Goal: Obtain resource: Obtain resource

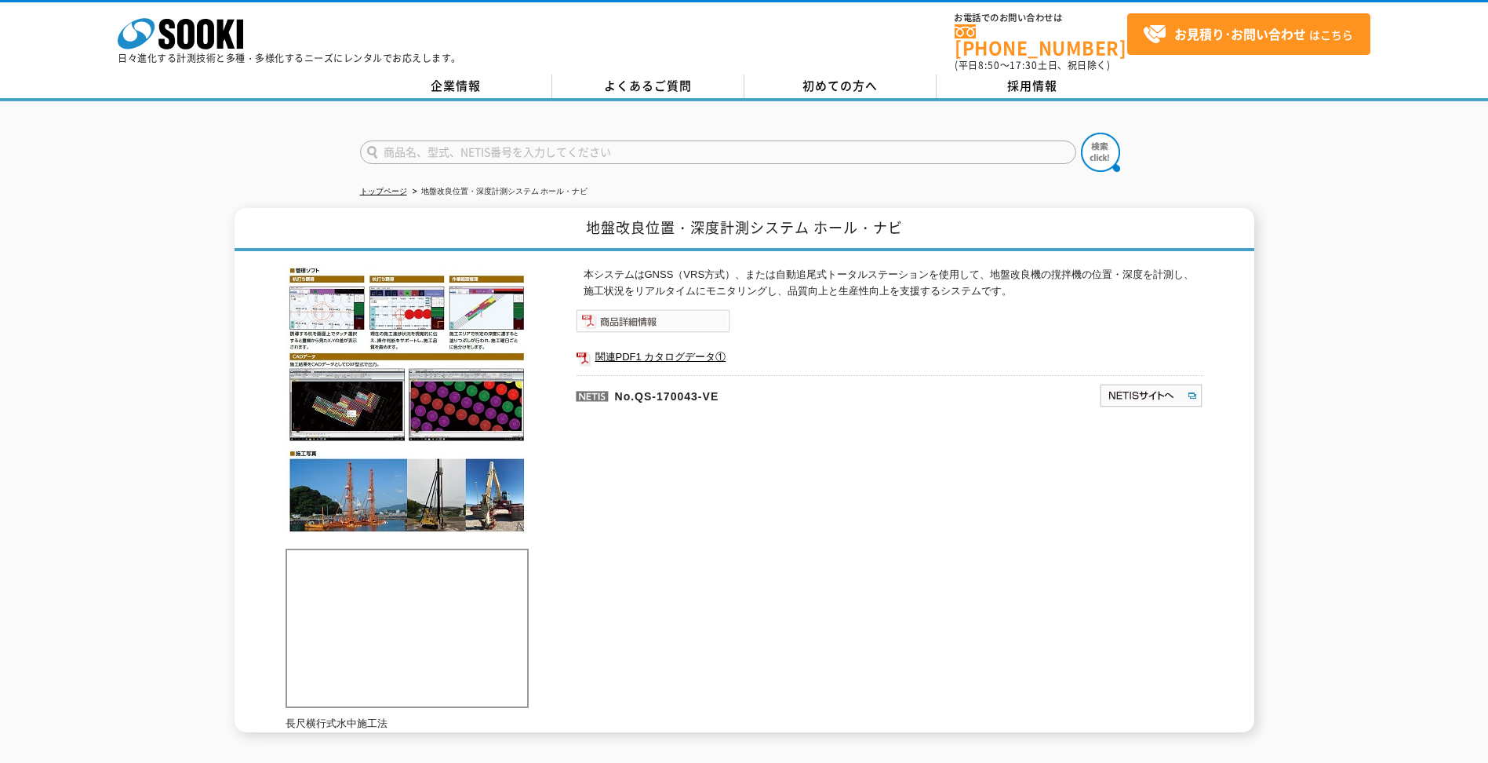
click at [642, 316] on img at bounding box center [653, 321] width 155 height 24
click at [671, 347] on link "関連PDF1 カタログデータ①" at bounding box center [890, 357] width 628 height 20
click at [1157, 383] on img at bounding box center [1151, 395] width 104 height 25
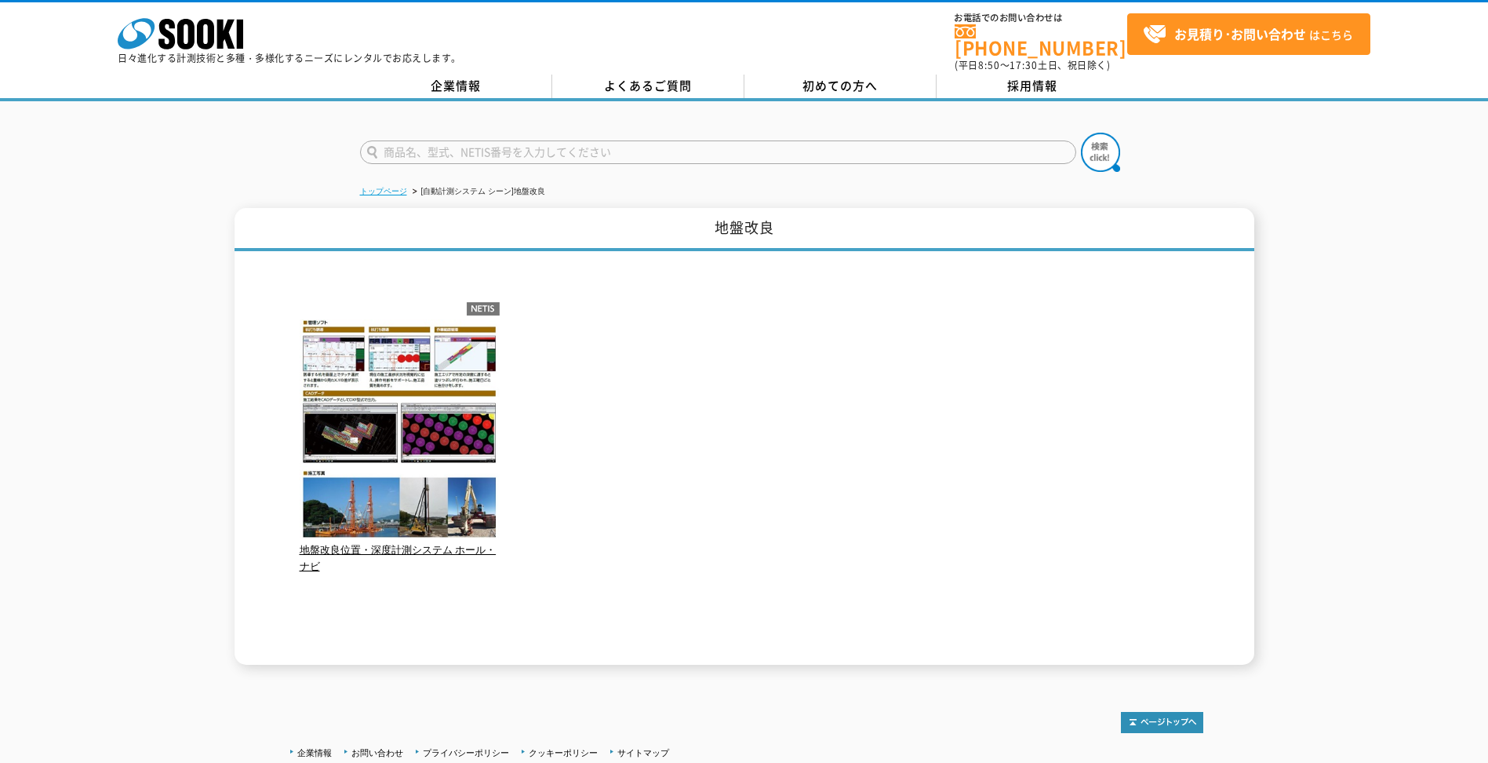
click at [383, 187] on link "トップページ" at bounding box center [383, 191] width 47 height 9
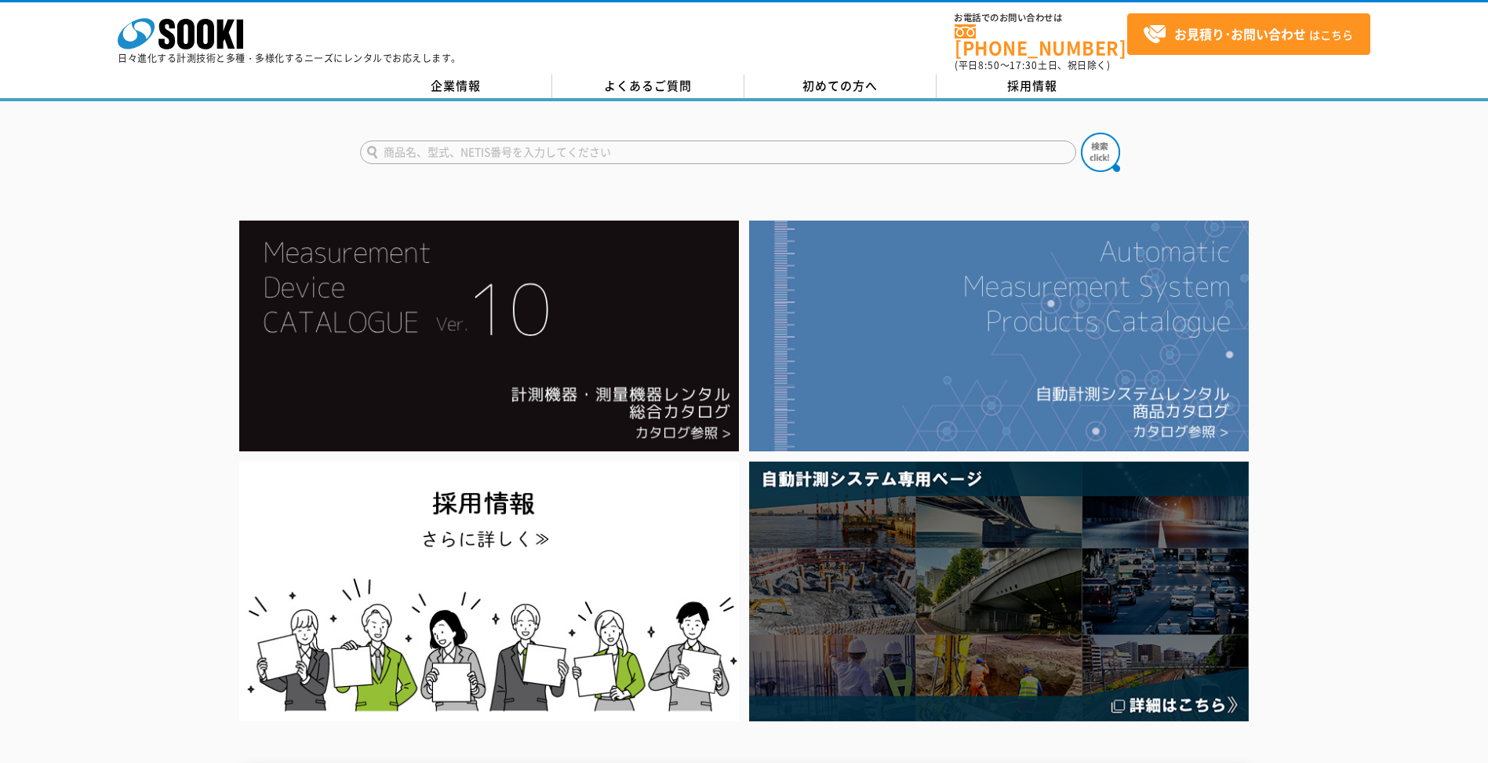
scroll to position [157, 0]
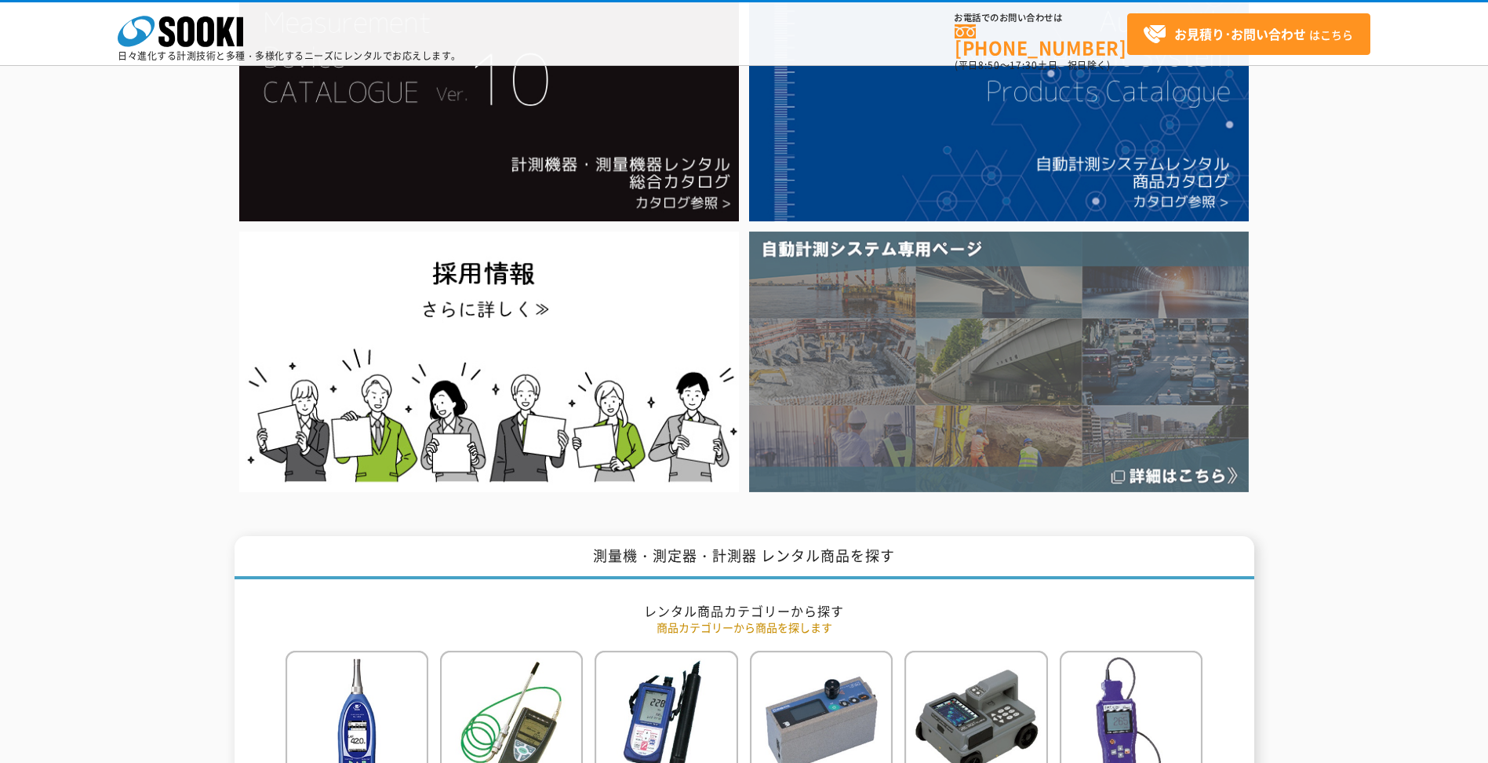
click at [959, 354] on img at bounding box center [999, 361] width 500 height 260
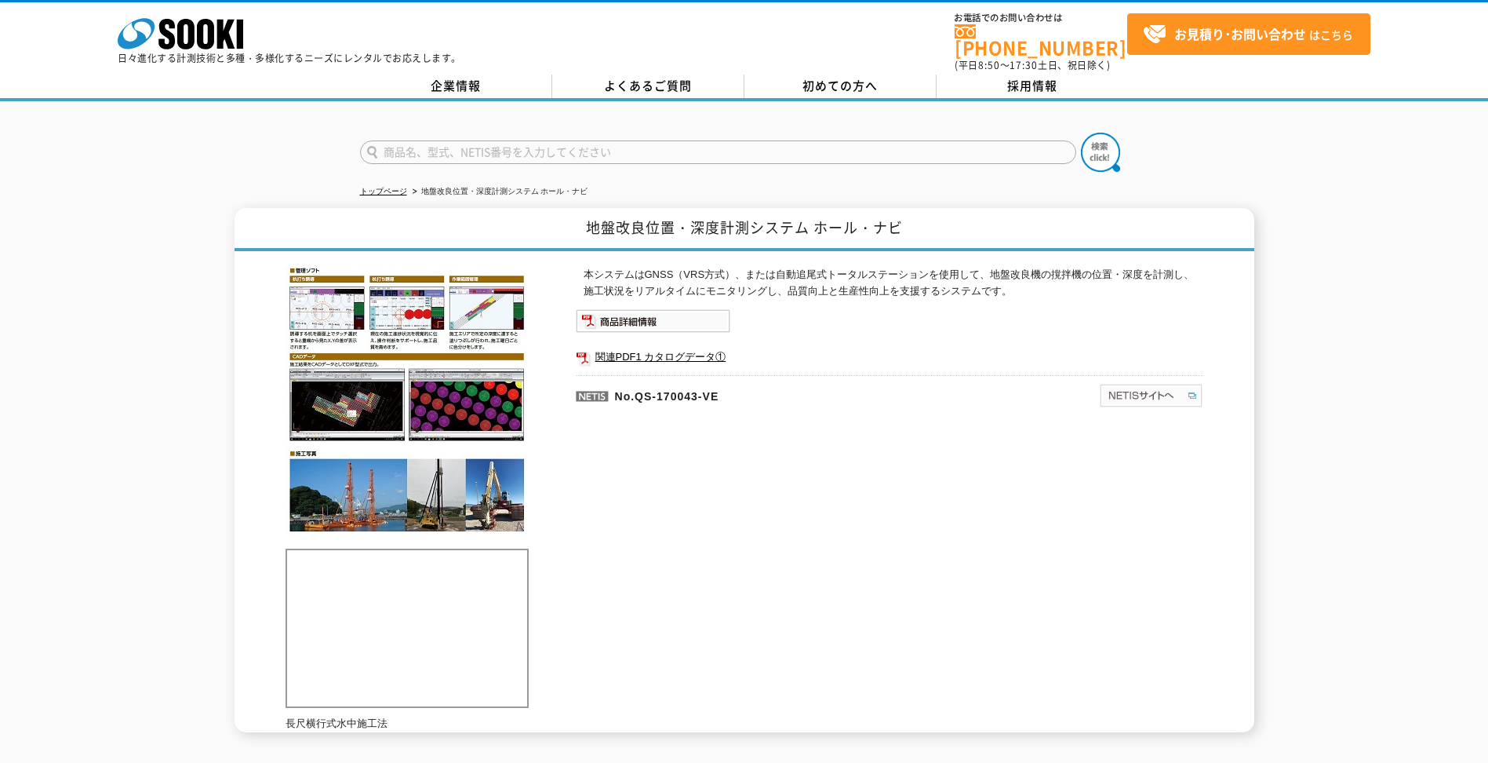
click at [1138, 394] on img at bounding box center [1151, 395] width 104 height 25
